Goal: Transaction & Acquisition: Purchase product/service

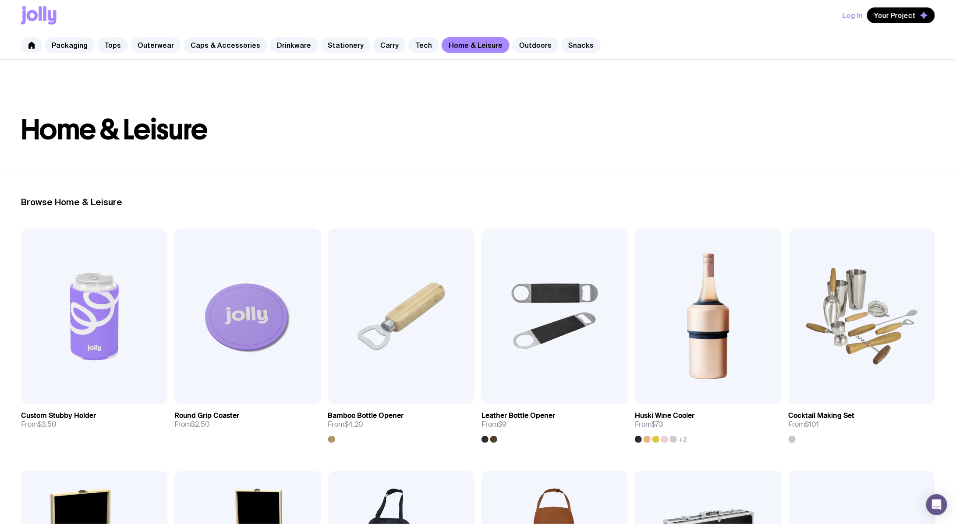
click at [355, 45] on link "Stationery" at bounding box center [346, 45] width 50 height 16
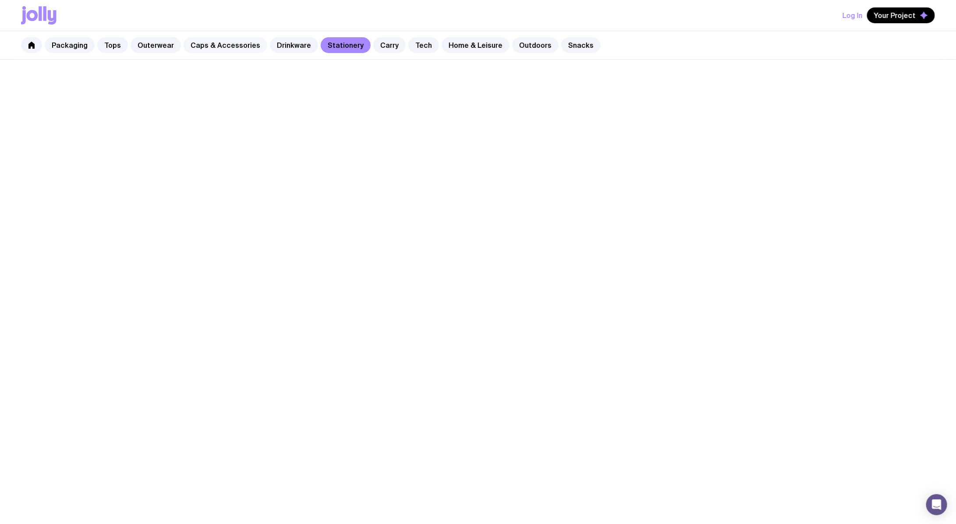
click at [238, 48] on link "Caps & Accessories" at bounding box center [226, 45] width 84 height 16
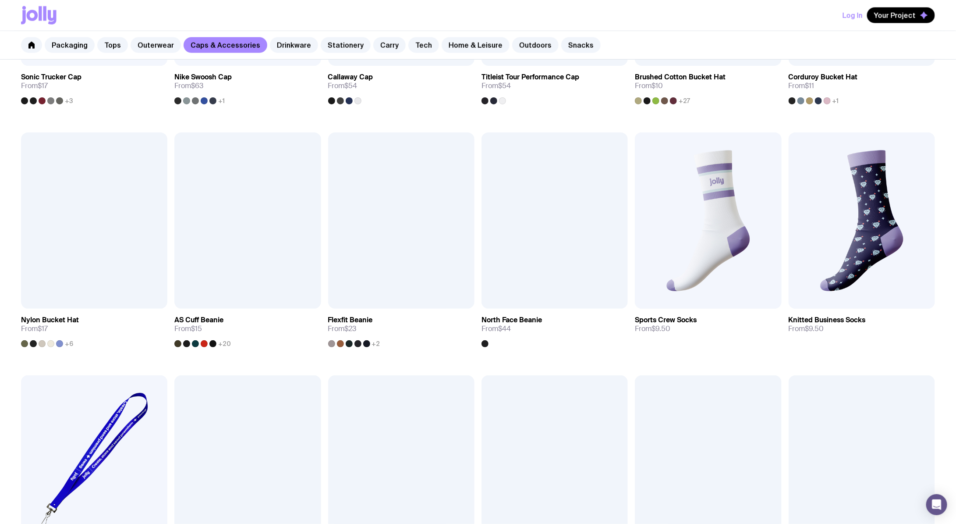
scroll to position [580, 0]
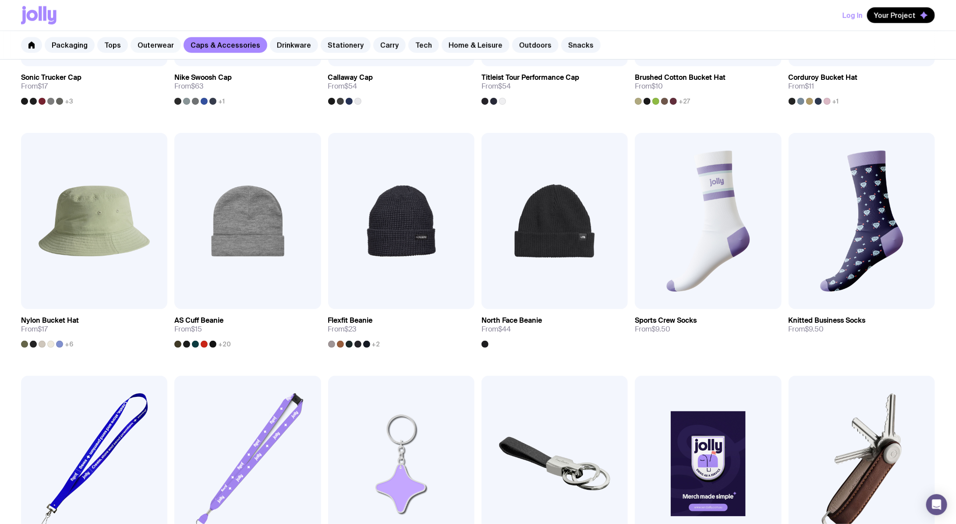
click at [153, 48] on link "Outerwear" at bounding box center [156, 45] width 50 height 16
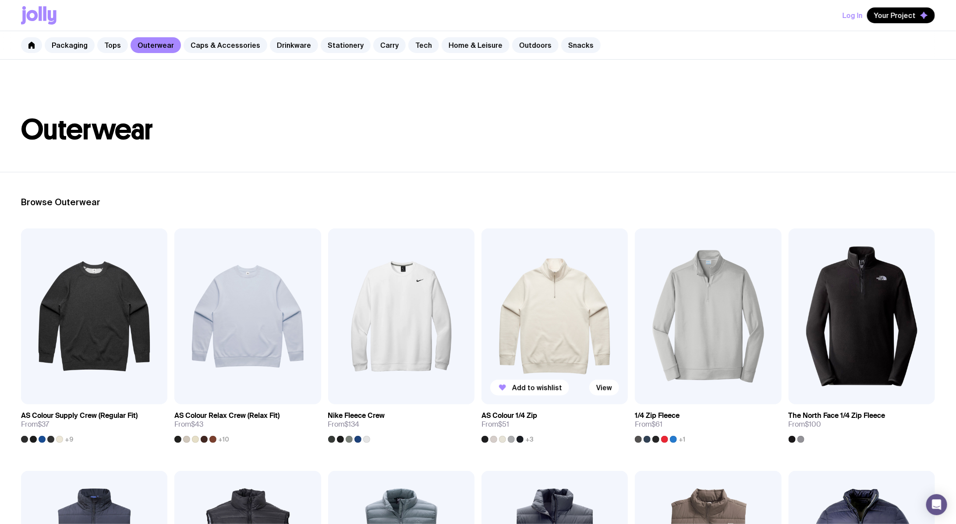
click at [559, 273] on img at bounding box center [555, 316] width 146 height 176
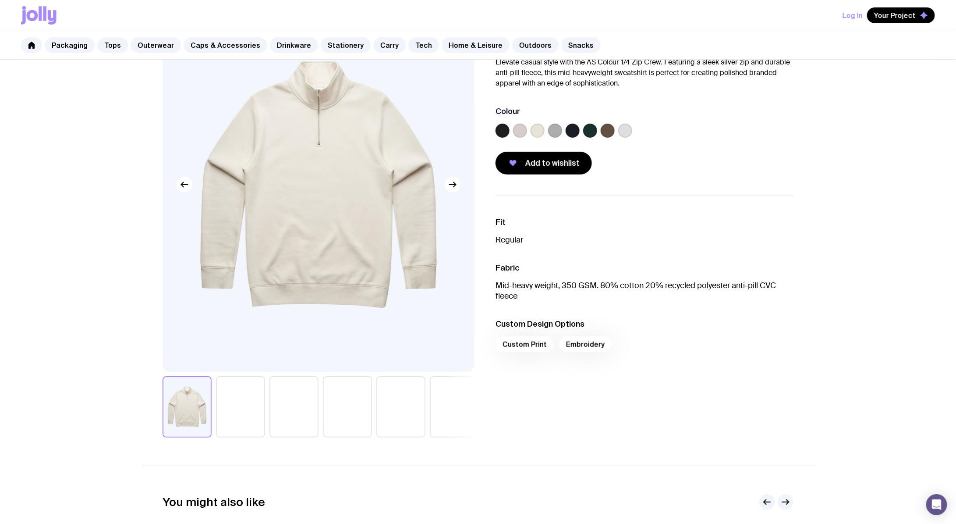
scroll to position [111, 0]
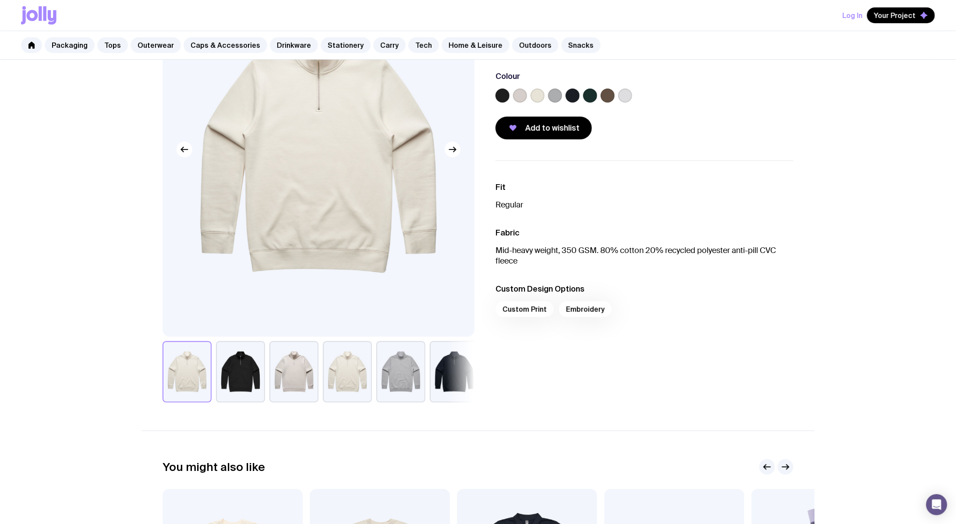
click at [592, 96] on label at bounding box center [590, 96] width 14 height 14
click at [0, 0] on input "radio" at bounding box center [0, 0] width 0 height 0
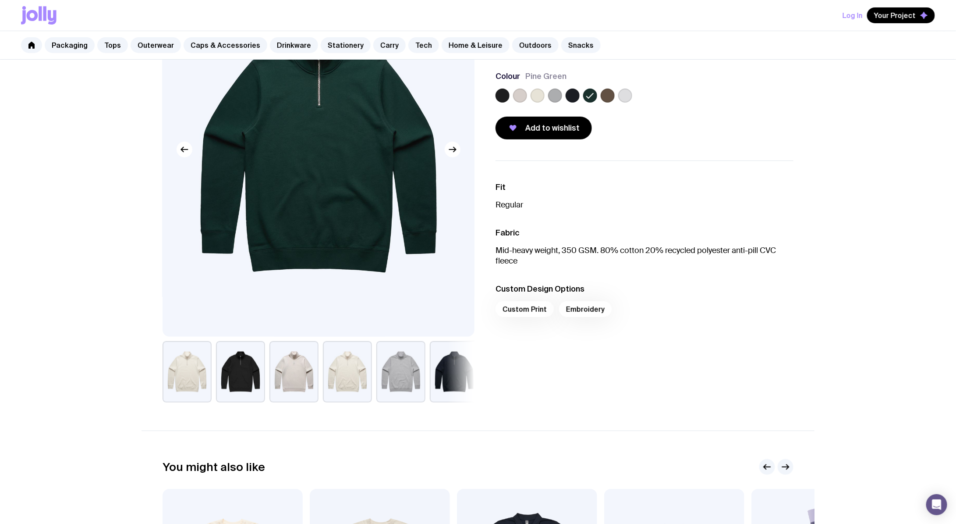
click at [571, 98] on label at bounding box center [573, 96] width 14 height 14
click at [0, 0] on input "radio" at bounding box center [0, 0] width 0 height 0
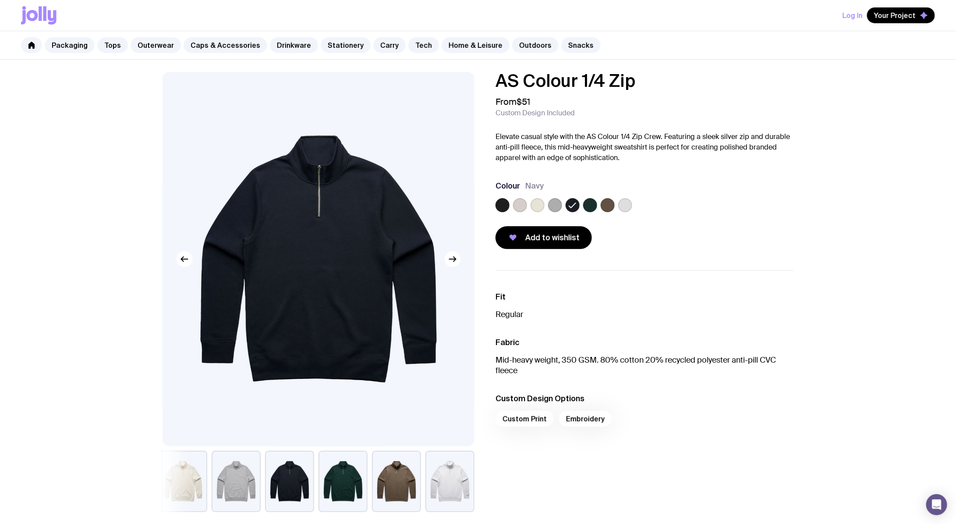
scroll to position [0, 0]
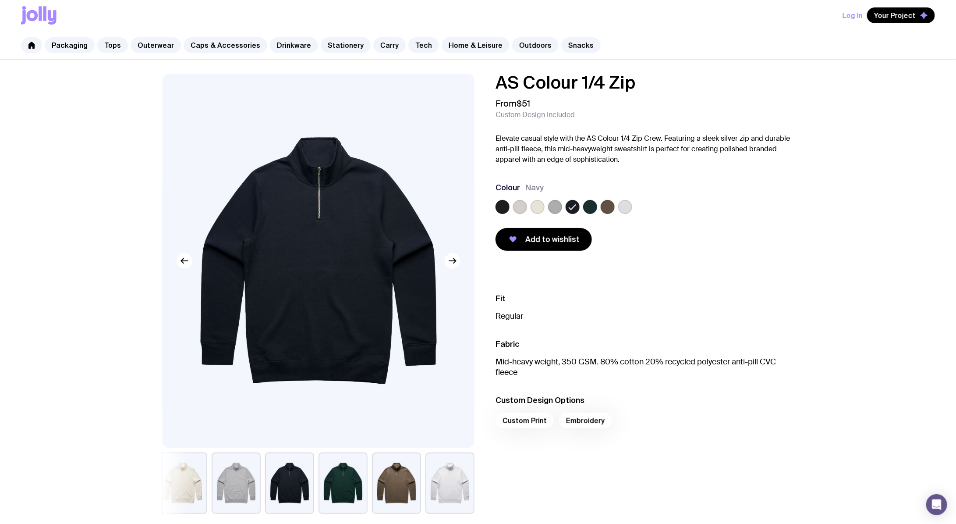
click at [865, 6] on div "Log In Your Project" at bounding box center [478, 15] width 914 height 31
click at [859, 15] on button "Log In" at bounding box center [853, 15] width 20 height 16
type input "[PERSON_NAME][EMAIL_ADDRESS][DOMAIN_NAME]"
click at [18, 17] on div "PM Your Project" at bounding box center [478, 15] width 956 height 31
click at [28, 15] on icon at bounding box center [32, 15] width 11 height 11
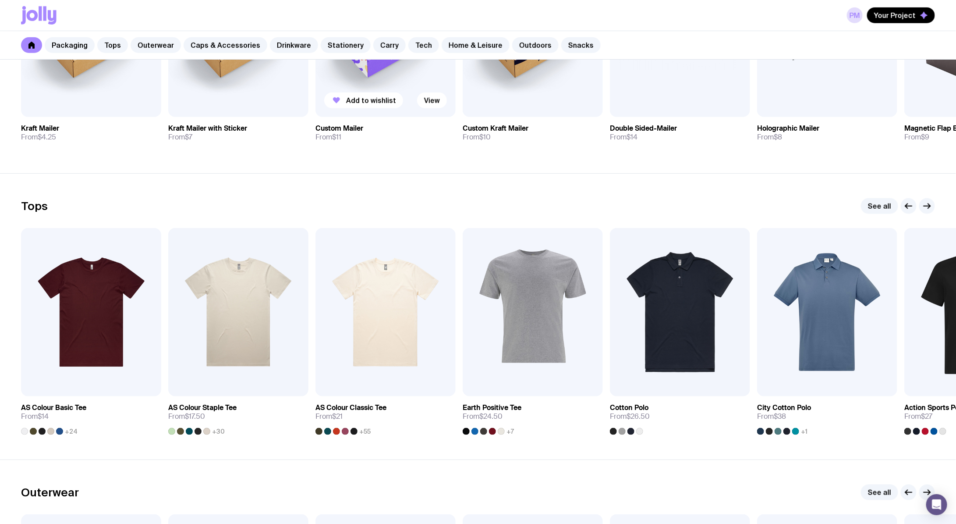
scroll to position [606, 0]
